Goal: Transaction & Acquisition: Purchase product/service

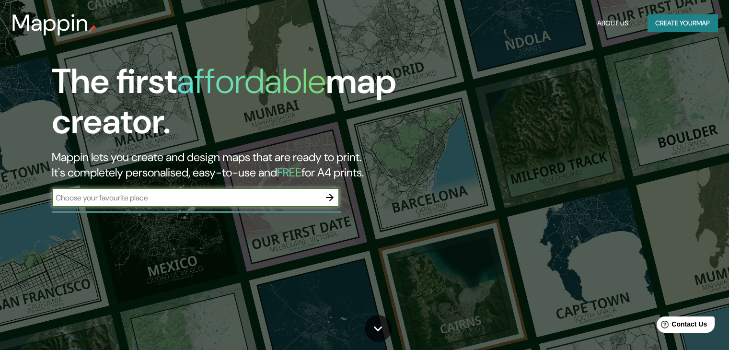
click at [261, 203] on div "​" at bounding box center [196, 197] width 288 height 19
paste input "ge-18e4139dea35dc18"
type input "g"
type input "puerto vallemi"
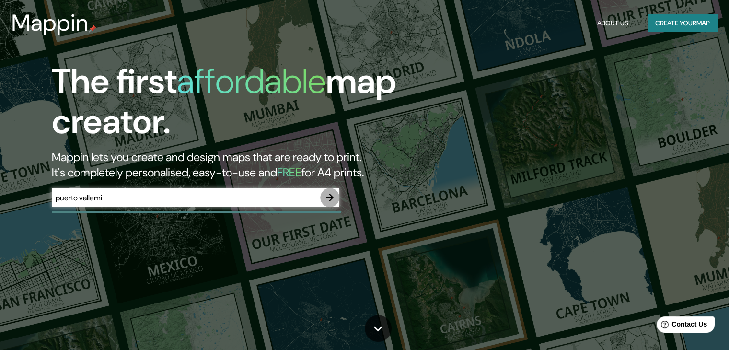
click at [328, 198] on icon "button" at bounding box center [330, 198] width 12 height 12
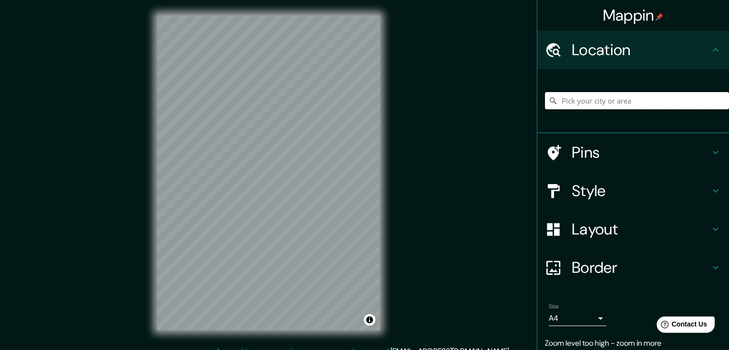
click at [582, 107] on input "Pick your city or area" at bounding box center [637, 100] width 184 height 17
click at [612, 56] on h4 "Location" at bounding box center [641, 49] width 138 height 19
click at [603, 101] on input "Pick your city or area" at bounding box center [637, 100] width 184 height 17
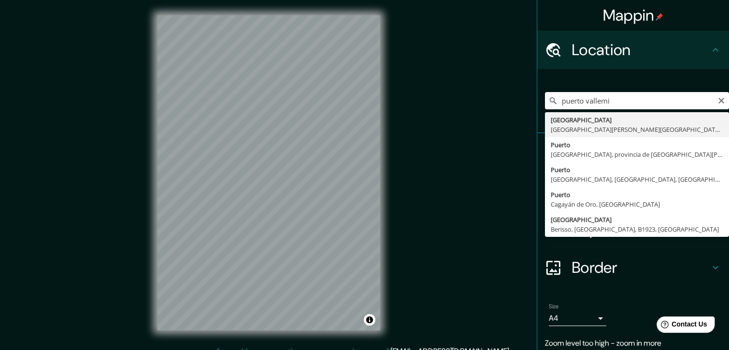
type input "[GEOGRAPHIC_DATA], [GEOGRAPHIC_DATA][PERSON_NAME][GEOGRAPHIC_DATA], [GEOGRAPHIC…"
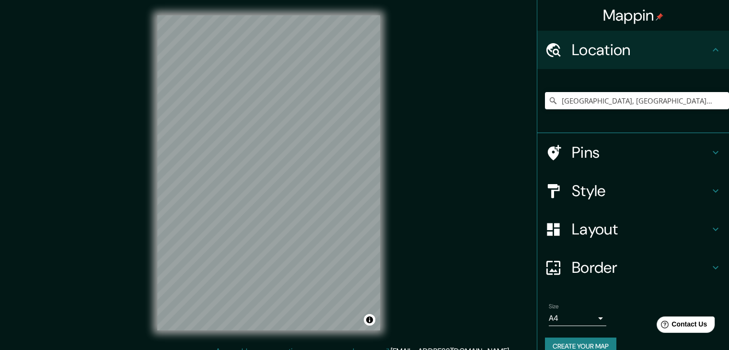
click at [596, 163] on div "Pins" at bounding box center [633, 152] width 192 height 38
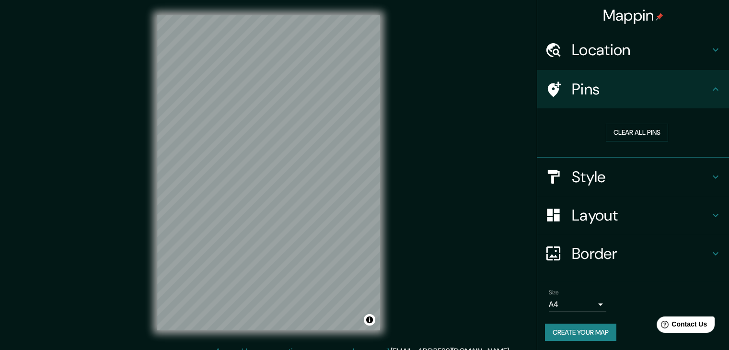
click at [601, 183] on h4 "Style" at bounding box center [641, 176] width 138 height 19
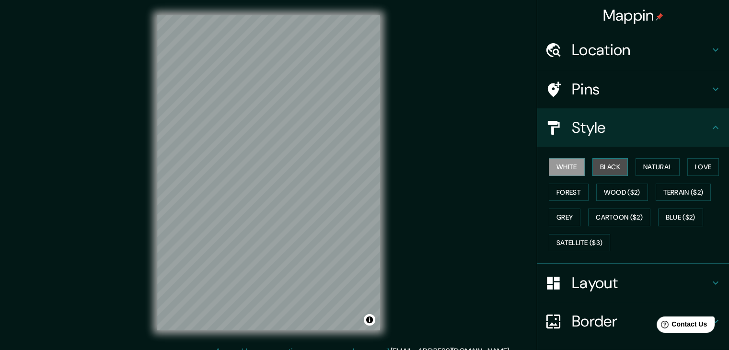
click at [595, 170] on button "Black" at bounding box center [611, 167] width 36 height 18
click at [563, 166] on button "White" at bounding box center [567, 167] width 36 height 18
click at [664, 167] on button "Natural" at bounding box center [658, 167] width 44 height 18
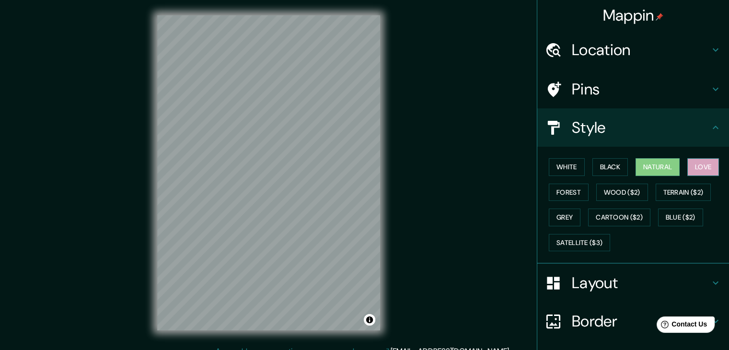
click at [692, 167] on button "Love" at bounding box center [703, 167] width 32 height 18
click at [611, 189] on button "Wood ($2)" at bounding box center [622, 193] width 52 height 18
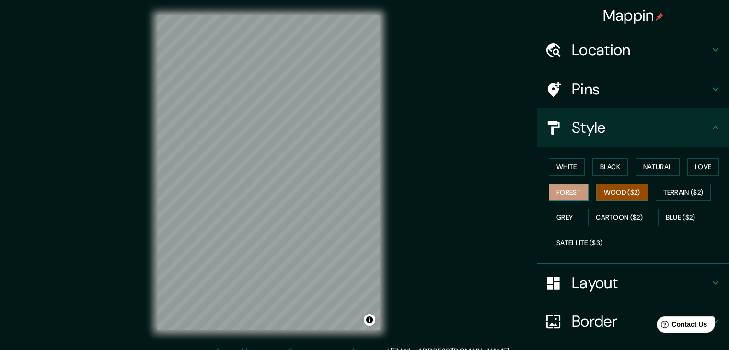
click at [571, 195] on button "Forest" at bounding box center [569, 193] width 40 height 18
click at [559, 211] on button "Grey" at bounding box center [565, 218] width 32 height 18
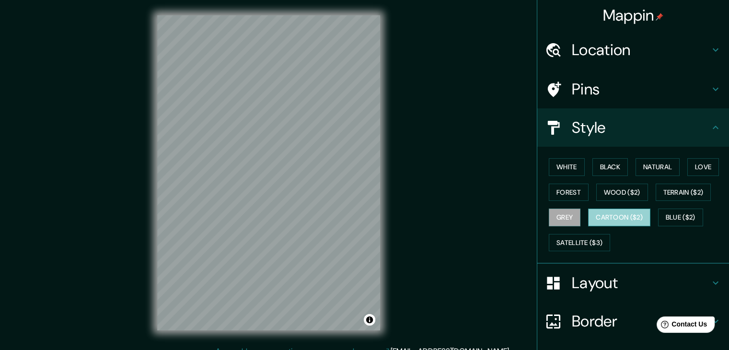
click at [589, 219] on button "Cartoon ($2)" at bounding box center [619, 218] width 62 height 18
click at [673, 217] on button "Blue ($2)" at bounding box center [680, 218] width 45 height 18
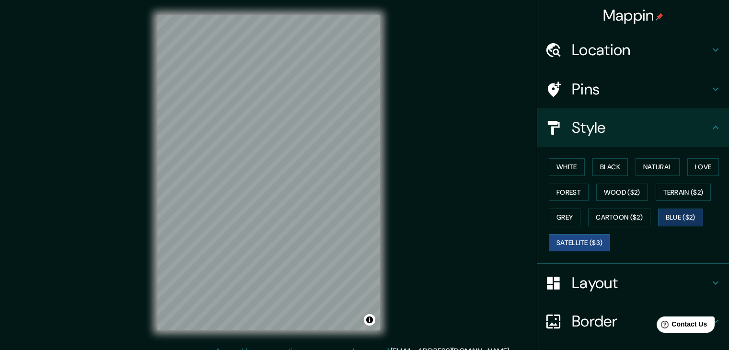
click at [564, 240] on button "Satellite ($3)" at bounding box center [579, 243] width 61 height 18
click at [562, 166] on button "White" at bounding box center [567, 167] width 36 height 18
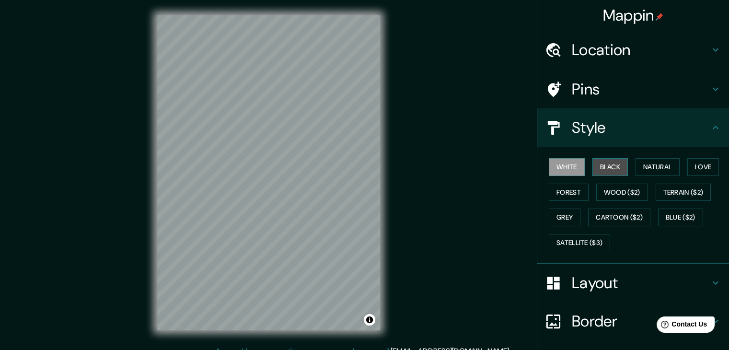
click at [593, 170] on button "Black" at bounding box center [611, 167] width 36 height 18
click at [570, 166] on button "White" at bounding box center [567, 167] width 36 height 18
click at [659, 285] on h4 "Layout" at bounding box center [641, 282] width 138 height 19
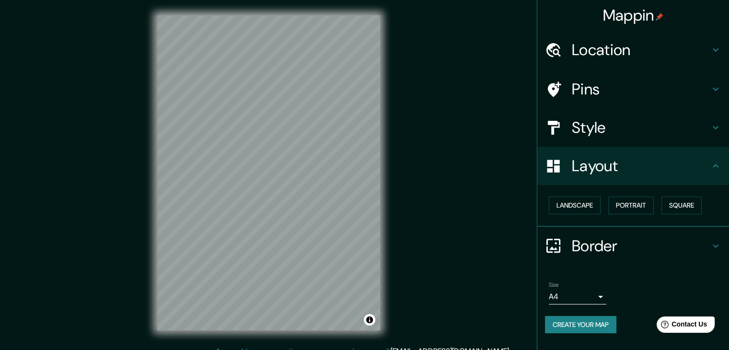
click at [584, 294] on body "Mappin Location [GEOGRAPHIC_DATA], [GEOGRAPHIC_DATA][PERSON_NAME][GEOGRAPHIC_DA…" at bounding box center [364, 175] width 729 height 350
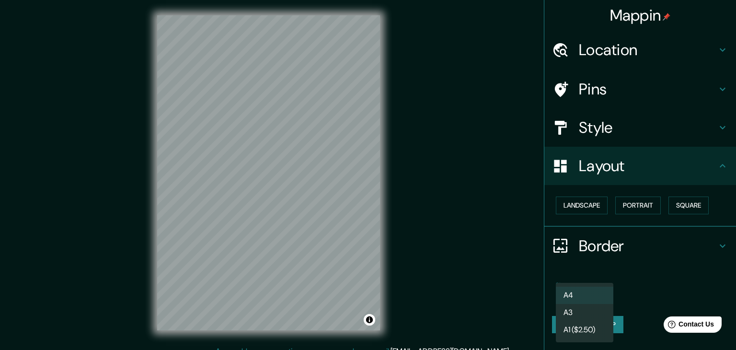
click at [679, 280] on div at bounding box center [368, 175] width 736 height 350
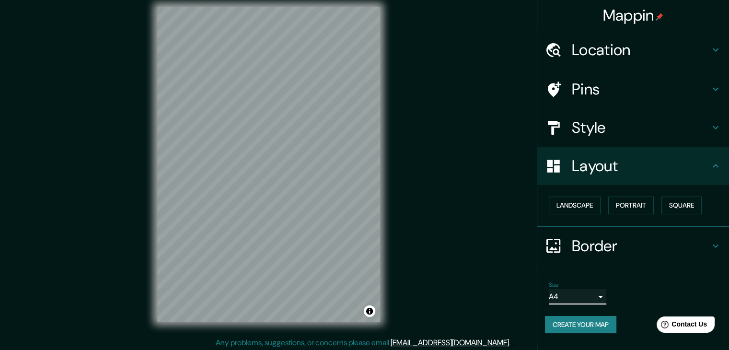
scroll to position [11, 0]
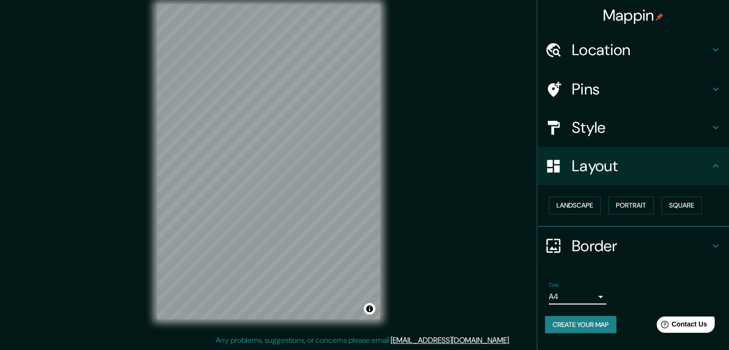
click at [589, 293] on body "Mappin Location [GEOGRAPHIC_DATA], [GEOGRAPHIC_DATA][PERSON_NAME][GEOGRAPHIC_DA…" at bounding box center [364, 164] width 729 height 350
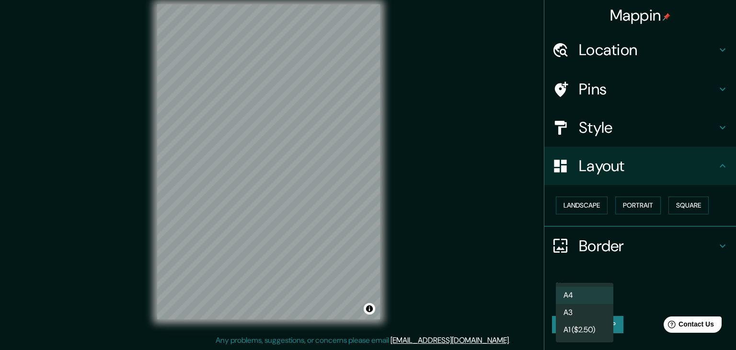
click at [649, 289] on div at bounding box center [368, 175] width 736 height 350
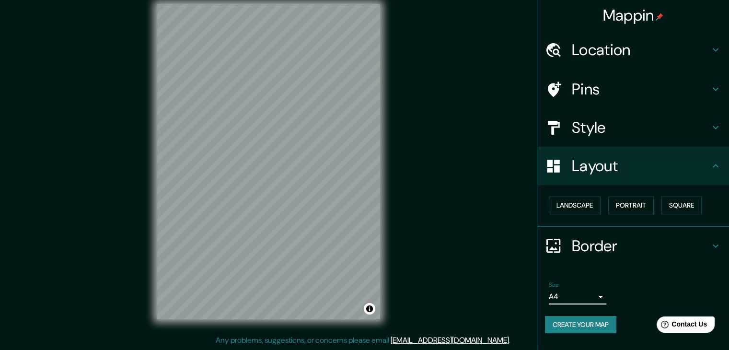
click at [721, 248] on icon at bounding box center [716, 246] width 12 height 12
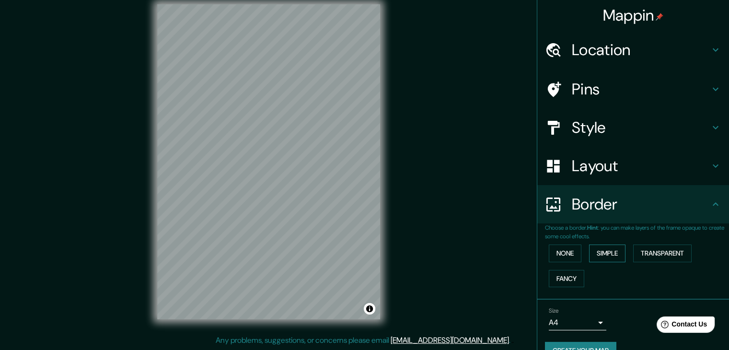
click at [589, 252] on button "Simple" at bounding box center [607, 254] width 36 height 18
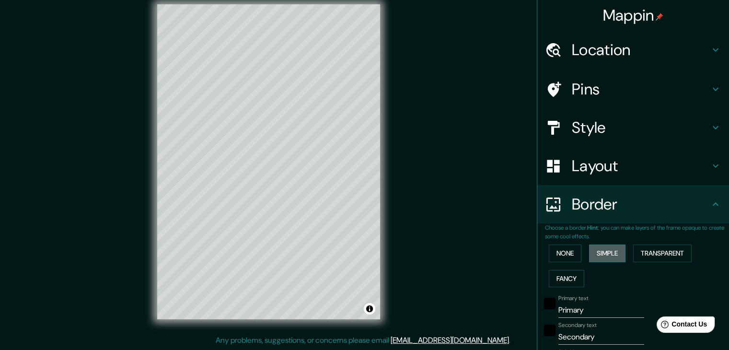
click at [589, 252] on button "Simple" at bounding box center [607, 254] width 36 height 18
type input "37"
click at [568, 250] on button "None" at bounding box center [565, 254] width 33 height 18
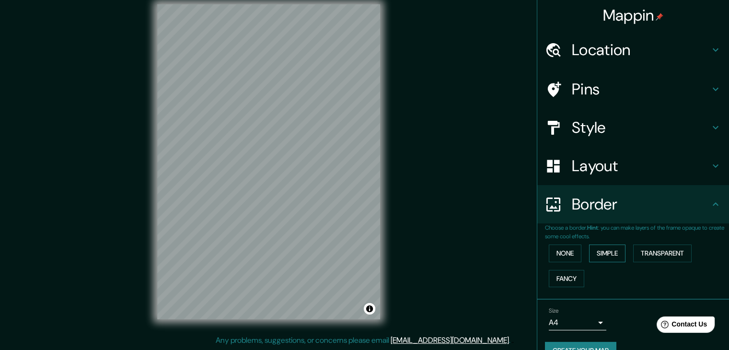
click at [597, 251] on button "Simple" at bounding box center [607, 254] width 36 height 18
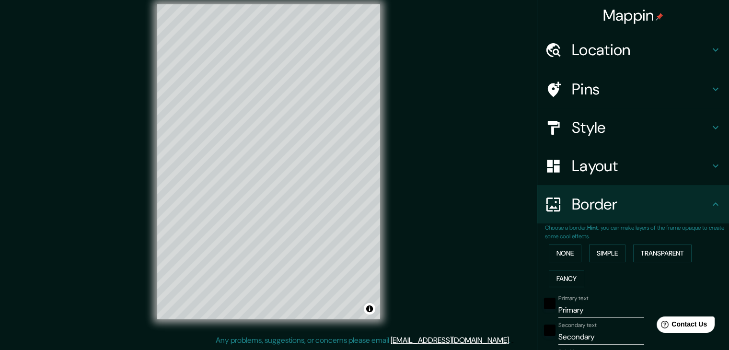
click at [579, 254] on div "None Simple Transparent Fancy" at bounding box center [637, 266] width 184 height 50
click at [570, 254] on button "None" at bounding box center [565, 254] width 33 height 18
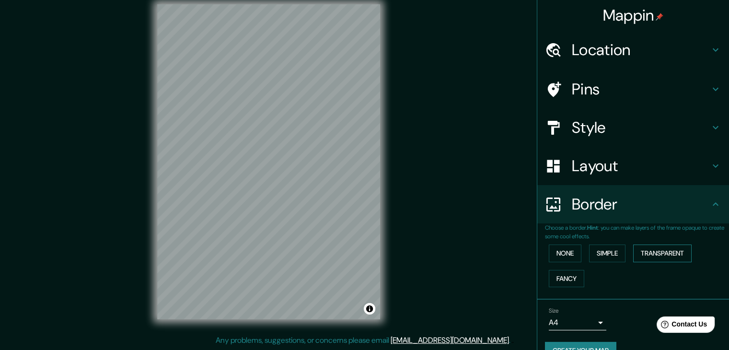
click at [652, 254] on button "Transparent" at bounding box center [662, 254] width 58 height 18
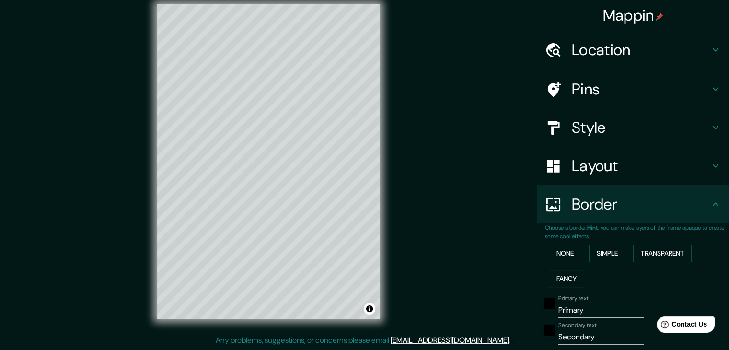
click at [560, 275] on button "Fancy" at bounding box center [566, 279] width 35 height 18
click at [554, 252] on button "None" at bounding box center [565, 254] width 33 height 18
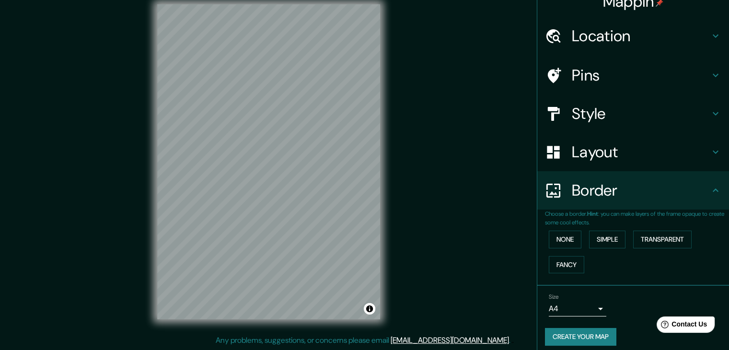
scroll to position [20, 0]
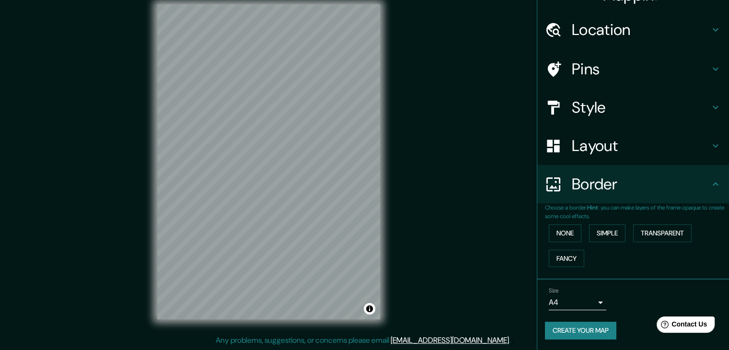
click at [574, 325] on button "Create your map" at bounding box center [580, 331] width 71 height 18
click at [597, 112] on h4 "Style" at bounding box center [641, 107] width 138 height 19
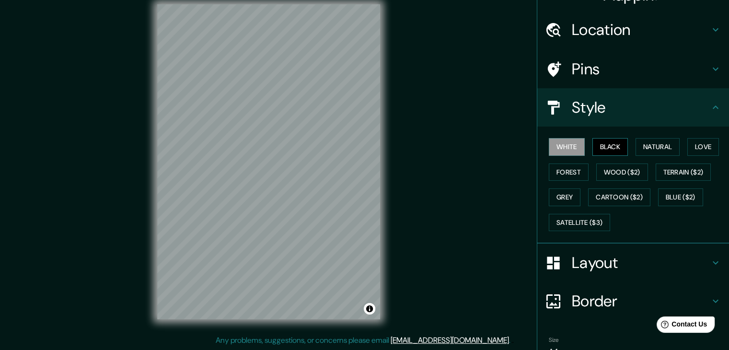
scroll to position [0, 0]
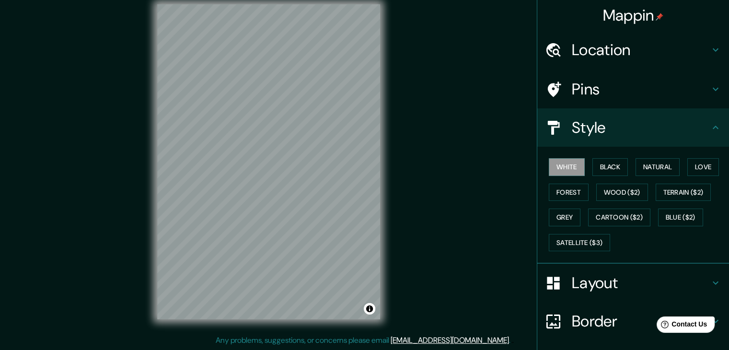
click at [598, 98] on div "Pins" at bounding box center [633, 89] width 192 height 38
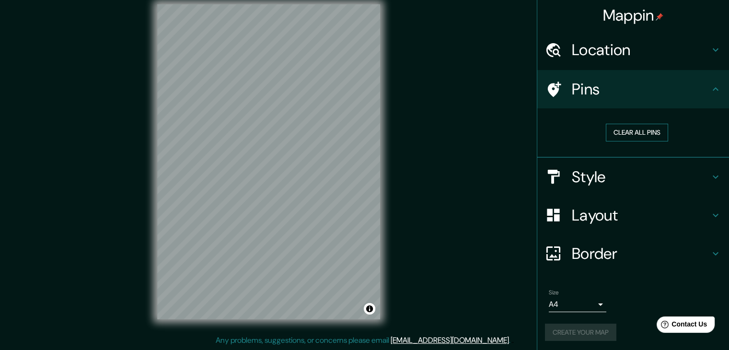
click at [623, 130] on button "Clear all pins" at bounding box center [637, 133] width 62 height 18
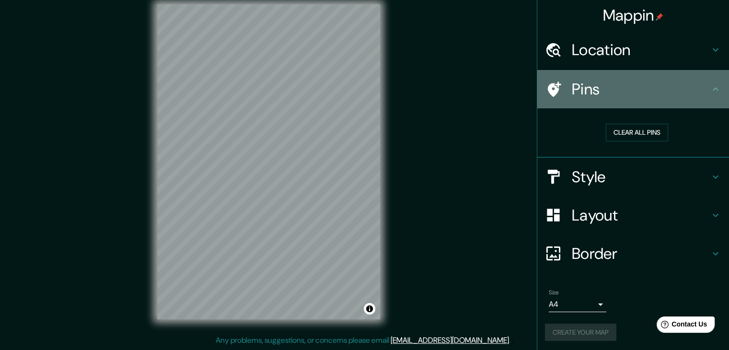
click at [613, 94] on h4 "Pins" at bounding box center [641, 89] width 138 height 19
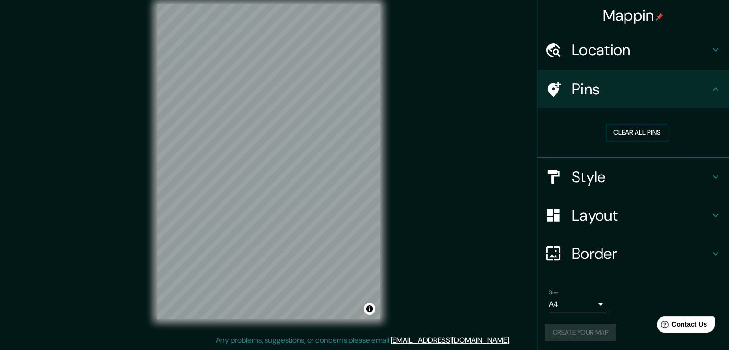
click at [626, 137] on button "Clear all pins" at bounding box center [637, 133] width 62 height 18
click at [588, 53] on h4 "Location" at bounding box center [641, 49] width 138 height 19
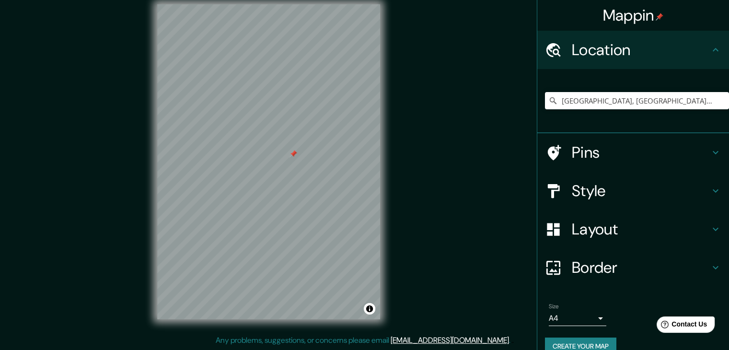
click at [589, 197] on h4 "Style" at bounding box center [641, 190] width 138 height 19
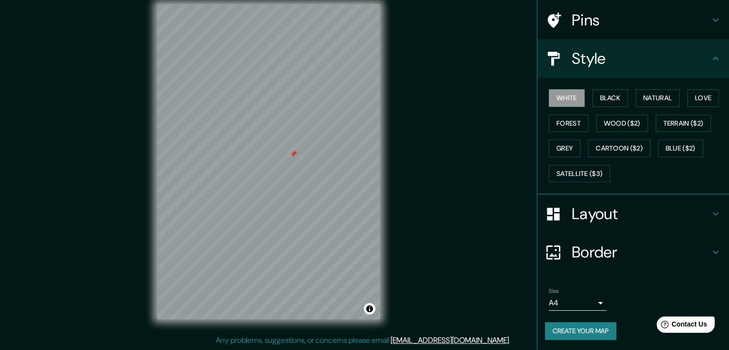
click at [604, 251] on h4 "Border" at bounding box center [641, 252] width 138 height 19
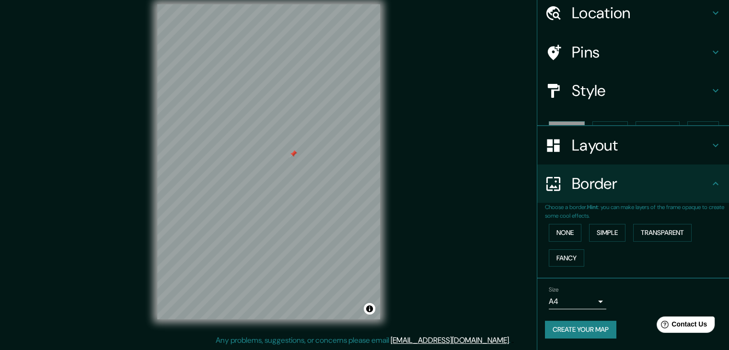
scroll to position [20, 0]
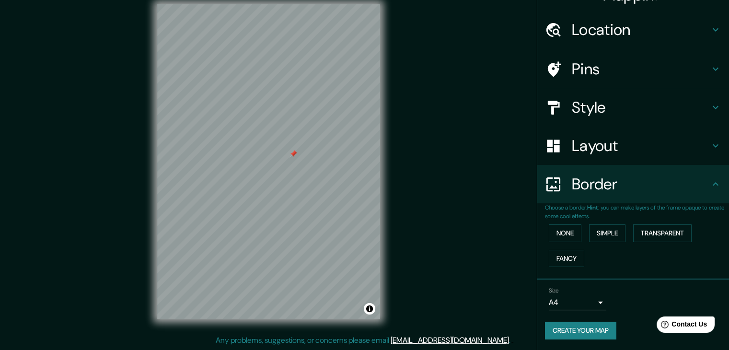
click at [606, 187] on h4 "Border" at bounding box center [641, 184] width 138 height 19
click at [580, 332] on button "Create your map" at bounding box center [580, 331] width 71 height 18
click at [585, 34] on h4 "Location" at bounding box center [641, 29] width 138 height 19
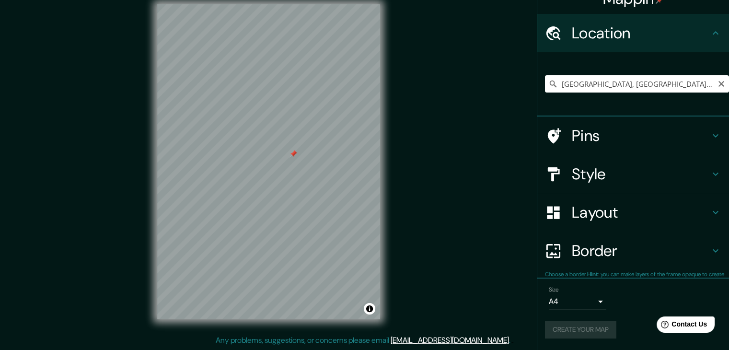
scroll to position [16, 0]
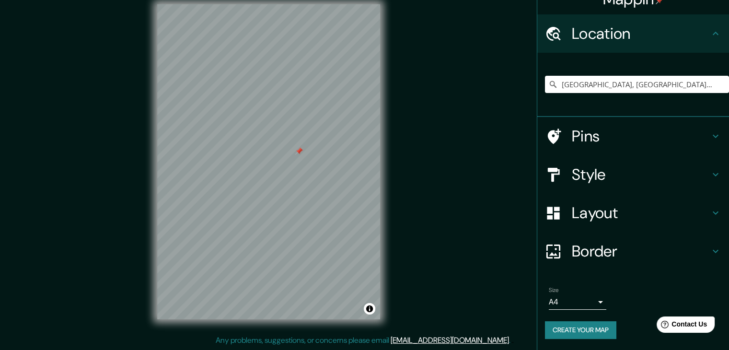
drag, startPoint x: 295, startPoint y: 154, endPoint x: 301, endPoint y: 151, distance: 6.7
click at [301, 151] on div at bounding box center [299, 151] width 8 height 8
click at [301, 149] on div at bounding box center [299, 151] width 8 height 8
click at [303, 146] on div at bounding box center [303, 145] width 8 height 8
click at [433, 164] on div "Mappin Location [GEOGRAPHIC_DATA], [GEOGRAPHIC_DATA][PERSON_NAME][GEOGRAPHIC_DA…" at bounding box center [364, 169] width 729 height 361
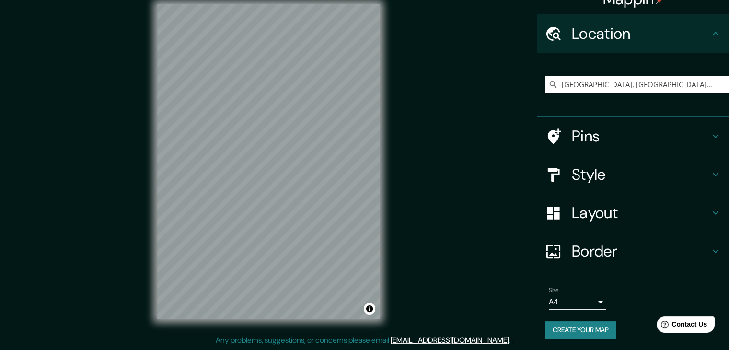
click at [581, 331] on button "Create your map" at bounding box center [580, 330] width 71 height 18
click at [370, 309] on button "Toggle attribution" at bounding box center [370, 309] width 12 height 12
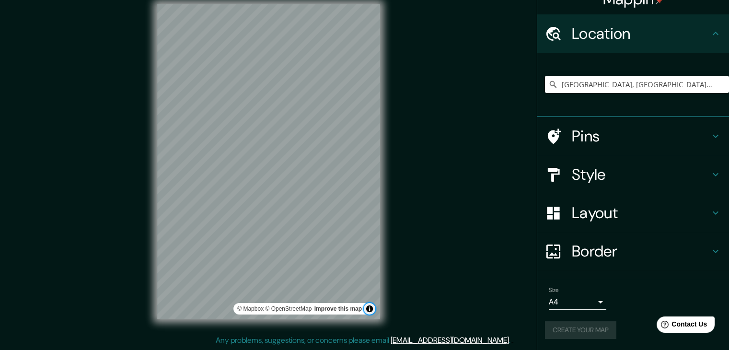
click at [370, 309] on button "Toggle attribution" at bounding box center [370, 309] width 12 height 12
click at [419, 269] on div "Mappin Location [GEOGRAPHIC_DATA], [GEOGRAPHIC_DATA][PERSON_NAME][GEOGRAPHIC_DA…" at bounding box center [364, 169] width 729 height 361
click at [619, 177] on h4 "Style" at bounding box center [641, 174] width 138 height 19
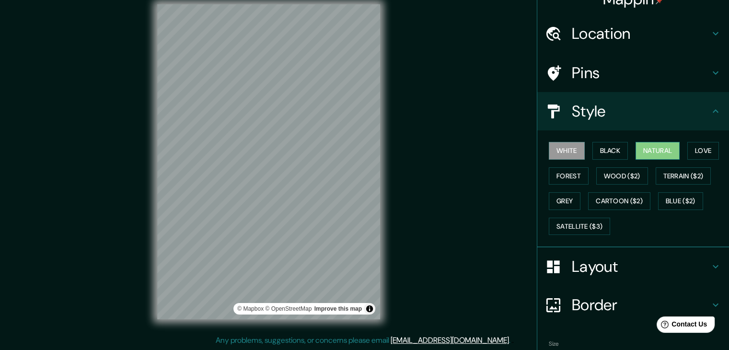
click at [660, 148] on button "Natural" at bounding box center [658, 151] width 44 height 18
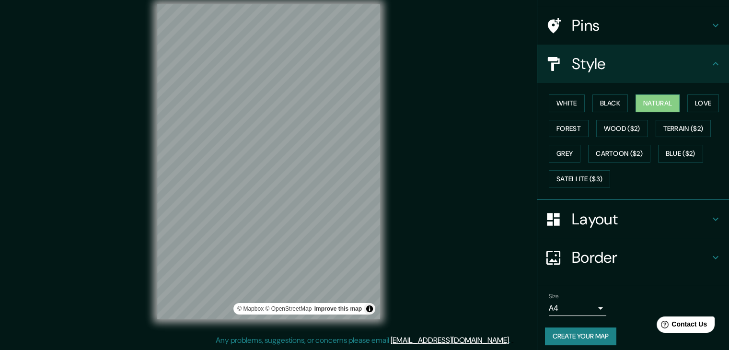
scroll to position [69, 0]
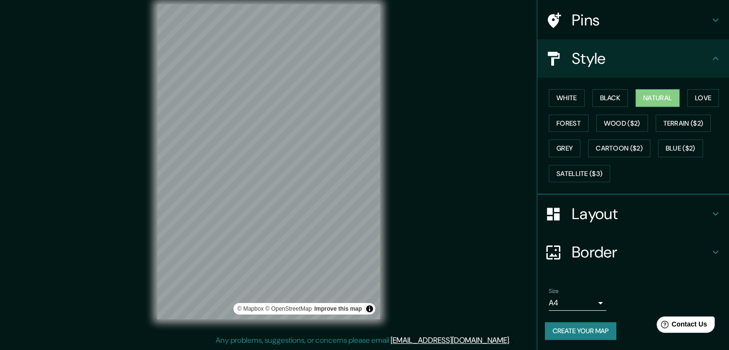
click at [591, 328] on button "Create your map" at bounding box center [580, 331] width 71 height 18
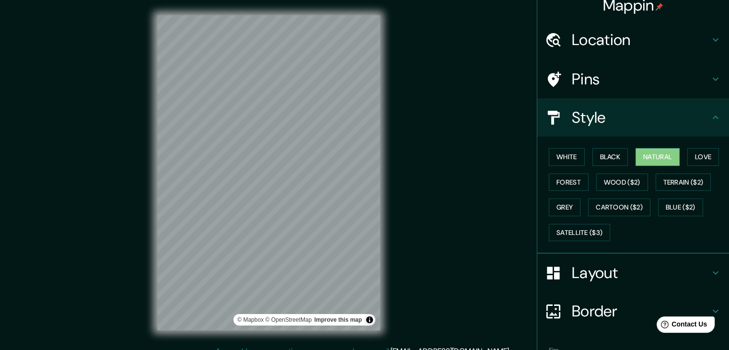
scroll to position [0, 0]
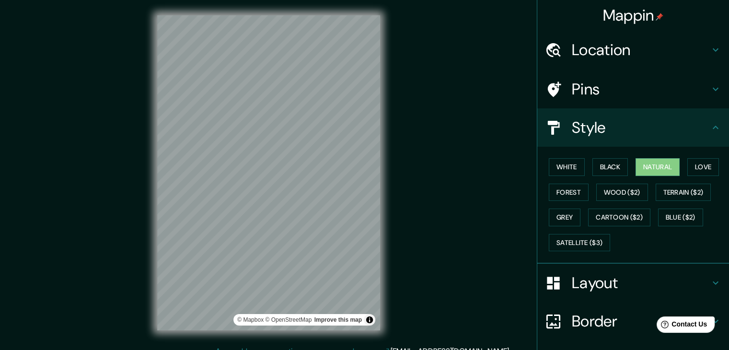
click at [612, 50] on h4 "Location" at bounding box center [641, 49] width 138 height 19
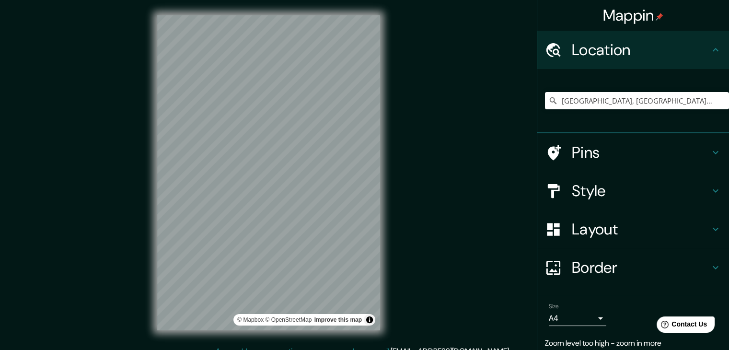
click at [624, 110] on div "[GEOGRAPHIC_DATA], [GEOGRAPHIC_DATA][PERSON_NAME][GEOGRAPHIC_DATA], [GEOGRAPHIC…" at bounding box center [637, 101] width 184 height 48
click at [635, 100] on input "[GEOGRAPHIC_DATA], [GEOGRAPHIC_DATA][PERSON_NAME][GEOGRAPHIC_DATA], [GEOGRAPHIC…" at bounding box center [637, 100] width 184 height 17
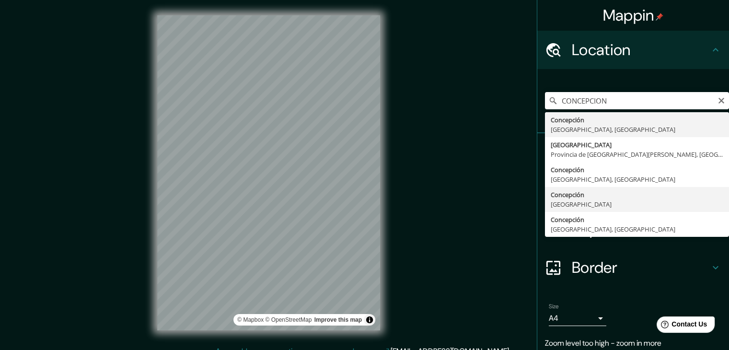
type input "[GEOGRAPHIC_DATA], [GEOGRAPHIC_DATA]"
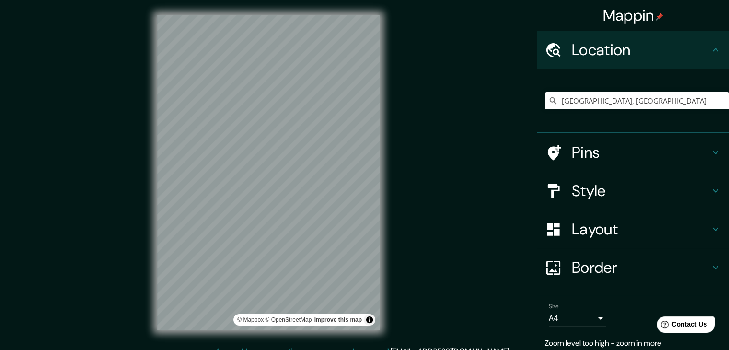
click at [609, 191] on h4 "Style" at bounding box center [641, 190] width 138 height 19
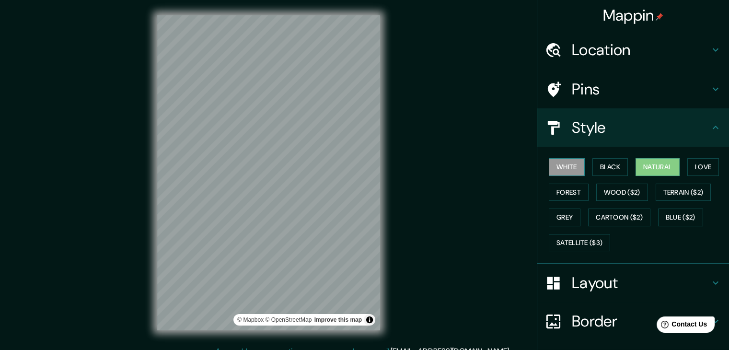
click at [554, 165] on button "White" at bounding box center [567, 167] width 36 height 18
click at [596, 170] on button "Black" at bounding box center [611, 167] width 36 height 18
click at [571, 171] on button "White" at bounding box center [567, 167] width 36 height 18
click at [607, 172] on button "Black" at bounding box center [611, 167] width 36 height 18
click at [667, 170] on button "Natural" at bounding box center [658, 167] width 44 height 18
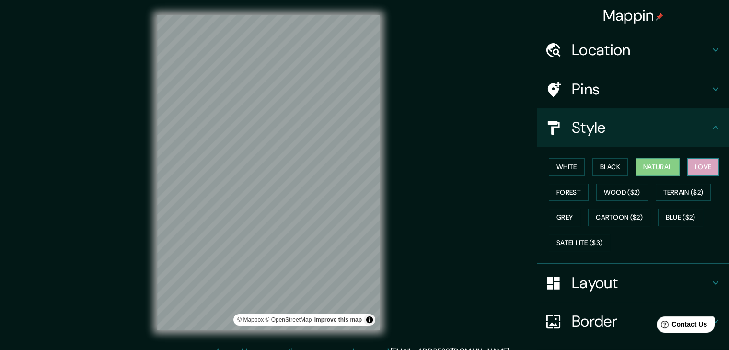
click at [699, 167] on button "Love" at bounding box center [703, 167] width 32 height 18
click at [572, 193] on button "Forest" at bounding box center [569, 193] width 40 height 18
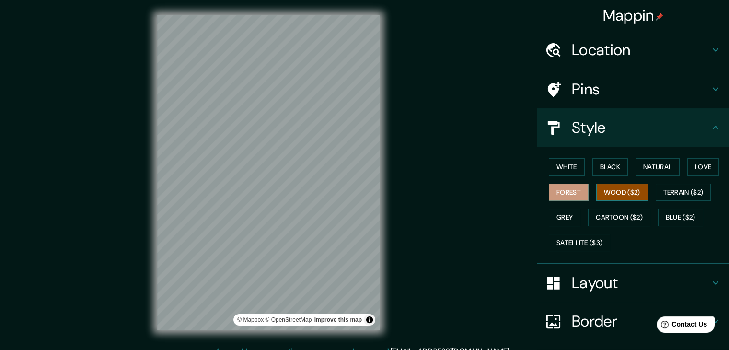
click at [608, 192] on button "Wood ($2)" at bounding box center [622, 193] width 52 height 18
click at [673, 194] on button "Terrain ($2)" at bounding box center [684, 193] width 56 height 18
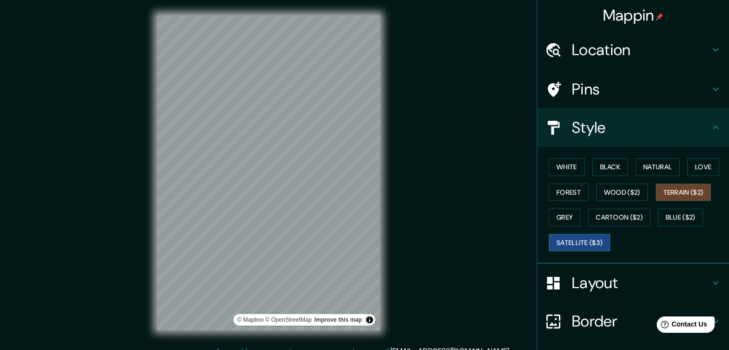
click at [573, 236] on button "Satellite ($3)" at bounding box center [579, 243] width 61 height 18
click at [564, 163] on button "White" at bounding box center [567, 167] width 36 height 18
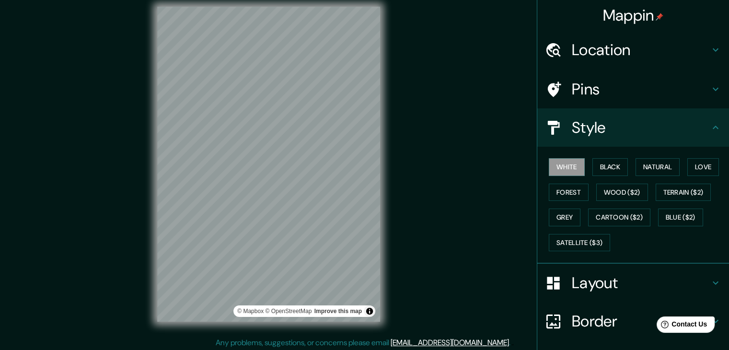
scroll to position [11, 0]
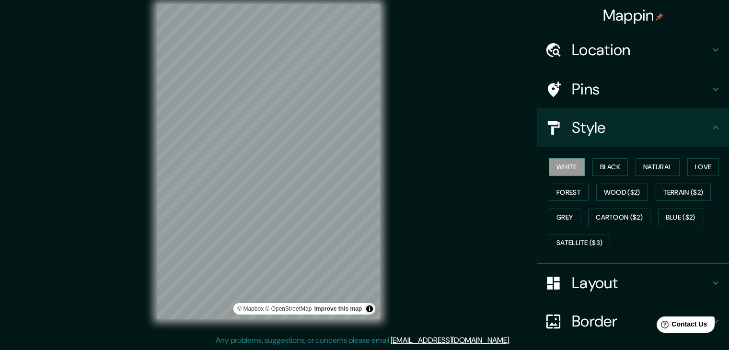
drag, startPoint x: 606, startPoint y: 58, endPoint x: 612, endPoint y: 58, distance: 5.8
click at [607, 58] on h4 "Location" at bounding box center [641, 49] width 138 height 19
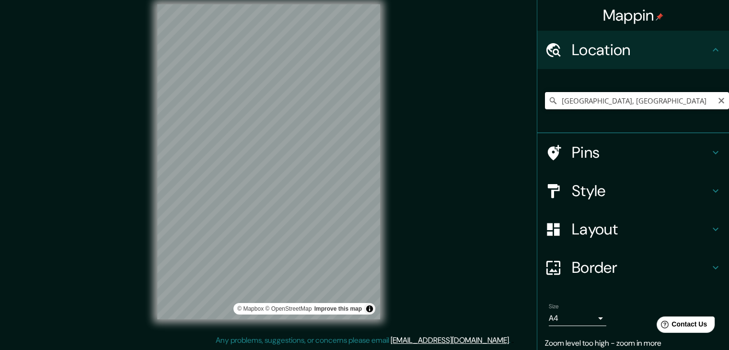
click at [618, 107] on input "[GEOGRAPHIC_DATA], [GEOGRAPHIC_DATA]" at bounding box center [637, 100] width 184 height 17
drag, startPoint x: 642, startPoint y: 102, endPoint x: 415, endPoint y: 89, distance: 228.1
click at [415, 89] on div "Mappin Location [GEOGRAPHIC_DATA], [GEOGRAPHIC_DATA] Pins Style Layout Border C…" at bounding box center [364, 169] width 729 height 361
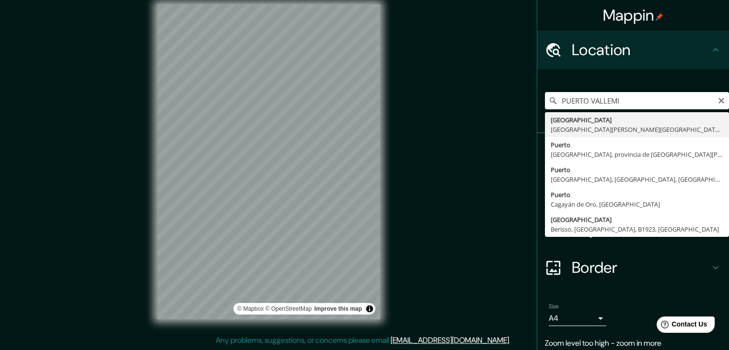
type input "[GEOGRAPHIC_DATA], [GEOGRAPHIC_DATA][PERSON_NAME][GEOGRAPHIC_DATA], [GEOGRAPHIC…"
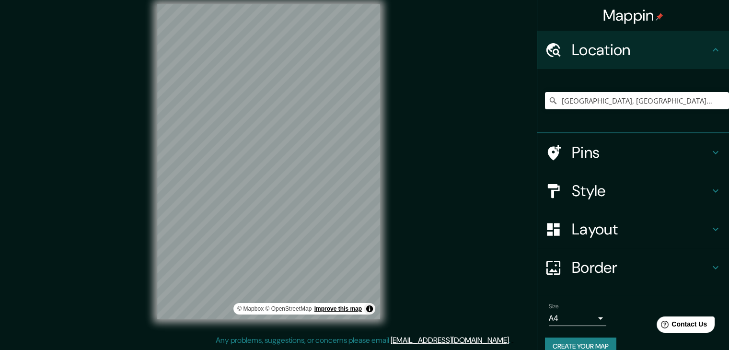
click at [354, 307] on link "Improve this map" at bounding box center [337, 308] width 47 height 7
